Goal: Find specific page/section: Find specific page/section

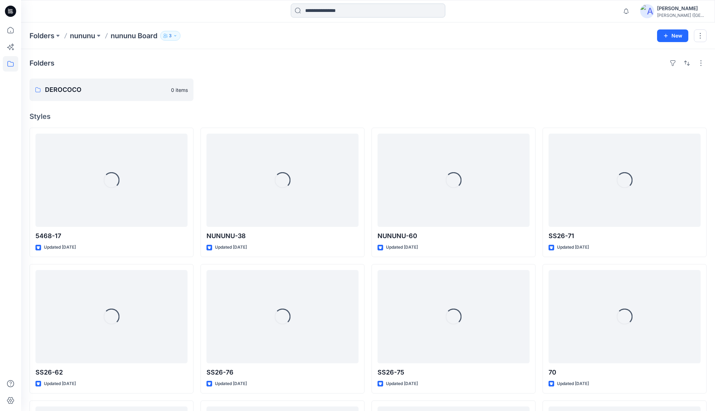
click at [327, 11] on input at bounding box center [368, 11] width 154 height 14
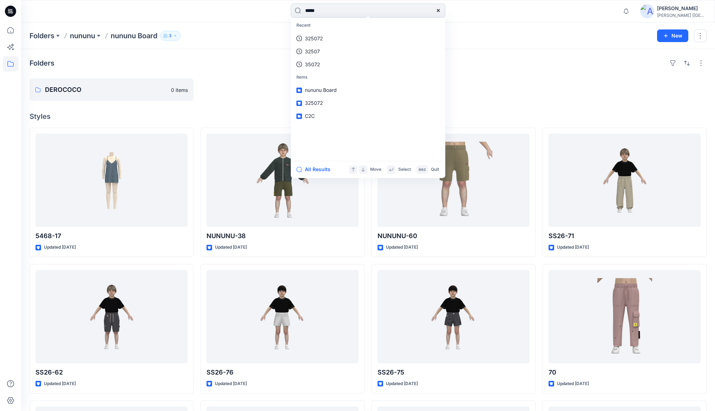
type input "*****"
click at [324, 41] on link "P-101" at bounding box center [368, 38] width 152 height 13
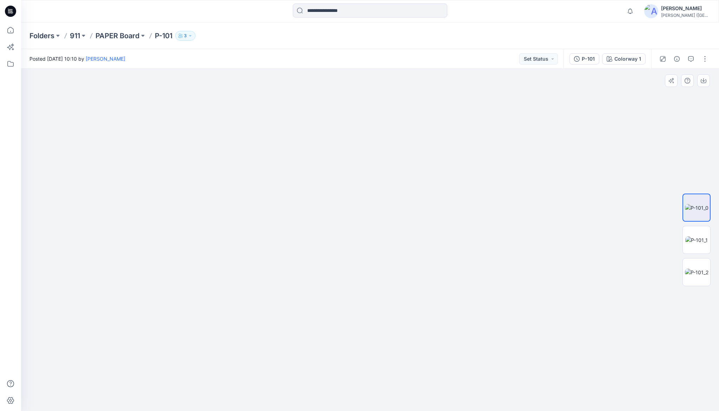
drag, startPoint x: 372, startPoint y: 153, endPoint x: 368, endPoint y: 216, distance: 63.7
drag, startPoint x: 368, startPoint y: 166, endPoint x: 369, endPoint y: 199, distance: 33.4
click at [369, 199] on img at bounding box center [370, 170] width 585 height 482
drag, startPoint x: 370, startPoint y: 180, endPoint x: 370, endPoint y: 204, distance: 24.2
click at [370, 204] on img at bounding box center [370, 183] width 585 height 458
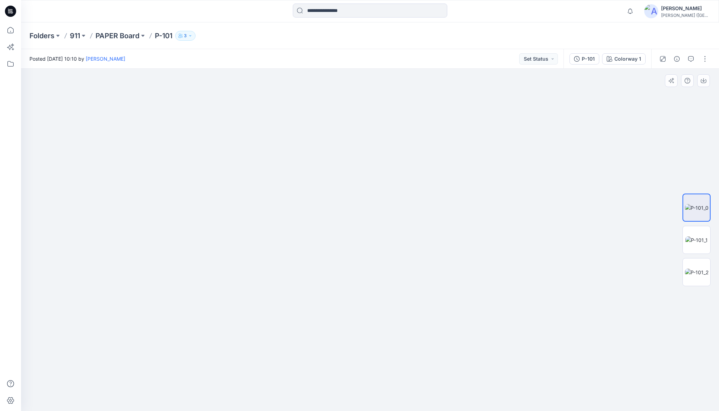
drag, startPoint x: 373, startPoint y: 215, endPoint x: 373, endPoint y: 225, distance: 10.5
click at [373, 225] on img at bounding box center [370, 105] width 1042 height 611
click at [696, 241] on img at bounding box center [696, 240] width 22 height 7
click at [697, 273] on img at bounding box center [697, 272] width 24 height 7
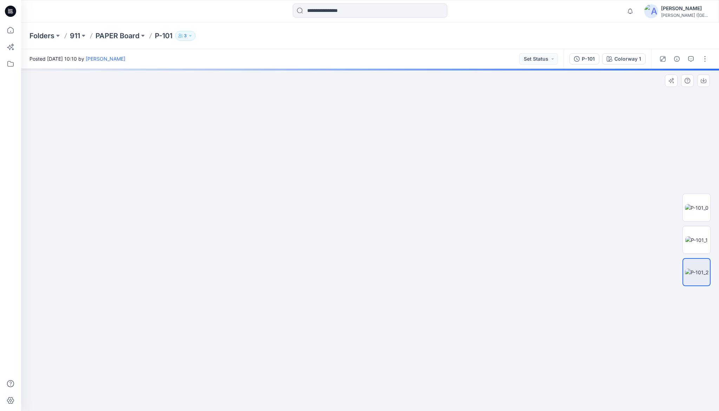
drag, startPoint x: 386, startPoint y: 172, endPoint x: 390, endPoint y: 206, distance: 33.9
drag, startPoint x: 386, startPoint y: 231, endPoint x: 383, endPoint y: 324, distance: 93.1
